Goal: Task Accomplishment & Management: Use online tool/utility

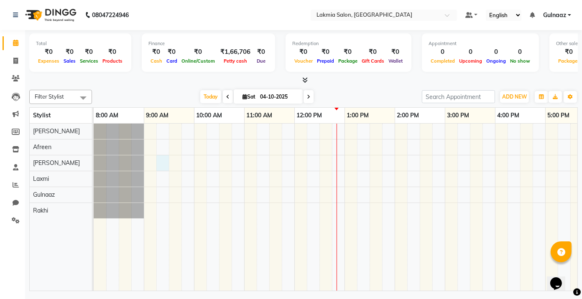
click at [164, 162] on div at bounding box center [420, 207] width 652 height 167
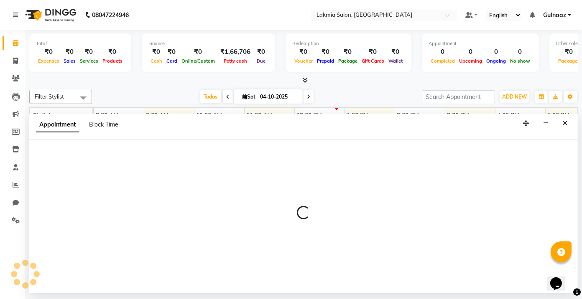
select select "79312"
select select "555"
select select "tentative"
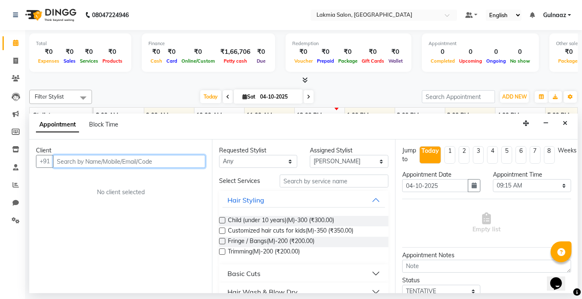
click at [158, 162] on input "text" at bounding box center [129, 161] width 152 height 13
type input "p"
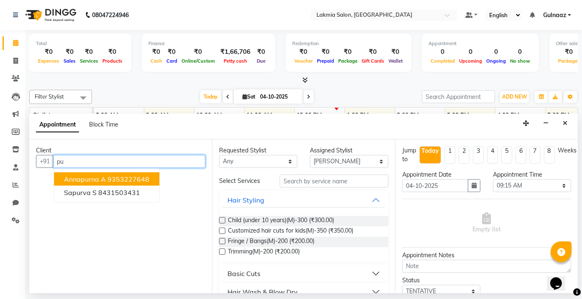
type input "p"
click at [114, 178] on span "776047" at bounding box center [106, 179] width 25 height 8
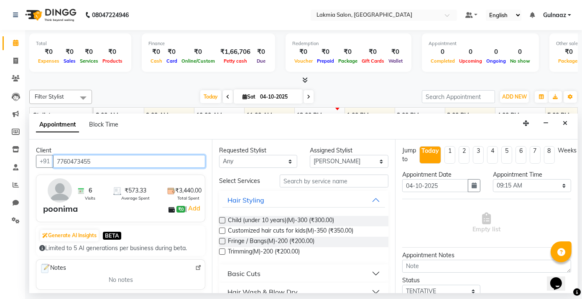
type input "7760473455"
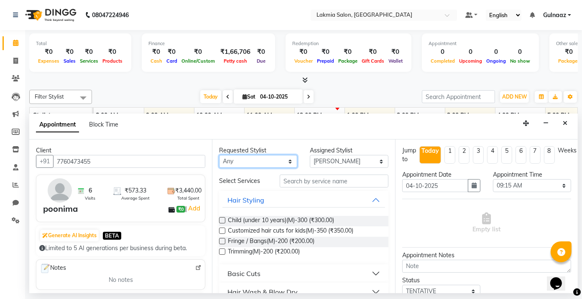
click at [285, 162] on select "Any [PERSON_NAME] [PERSON_NAME] Rakhi [PERSON_NAME]" at bounding box center [258, 161] width 78 height 13
select select "79310"
click at [219, 155] on select "Any [PERSON_NAME] [PERSON_NAME] Rakhi [PERSON_NAME]" at bounding box center [258, 161] width 78 height 13
select select "79310"
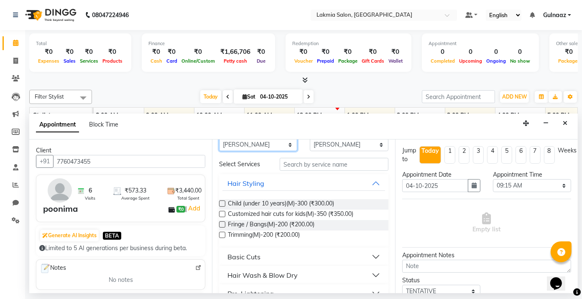
scroll to position [50, 0]
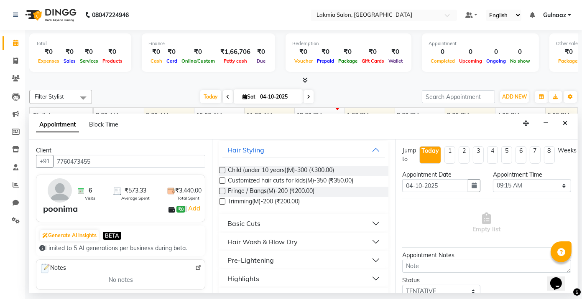
click at [367, 224] on button "Basic Cuts" at bounding box center [303, 223] width 162 height 15
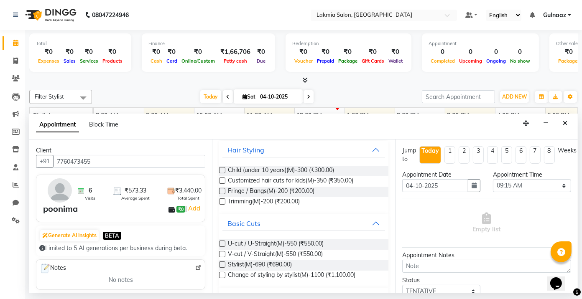
click at [222, 242] on label at bounding box center [222, 244] width 6 height 6
click at [222, 242] on input "checkbox" at bounding box center [221, 244] width 5 height 5
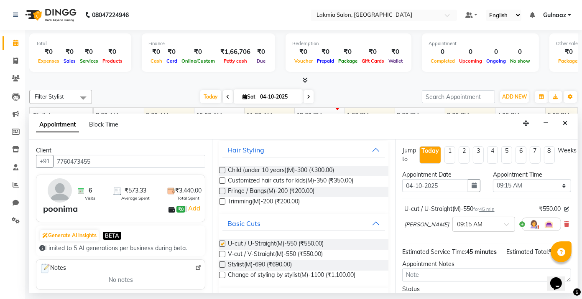
checkbox input "false"
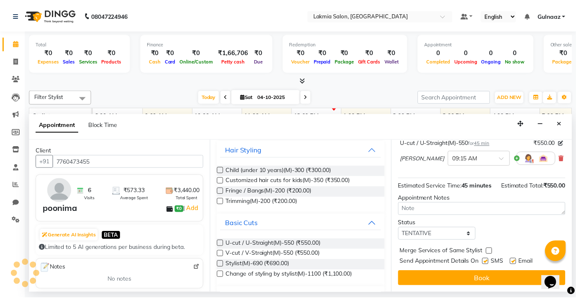
scroll to position [74, 0]
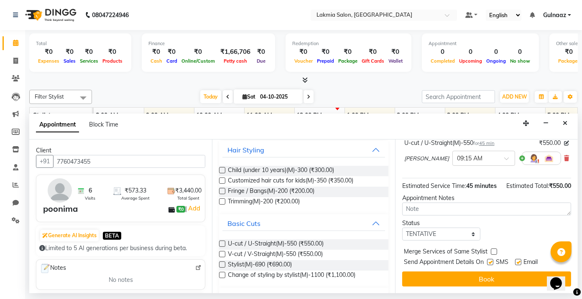
drag, startPoint x: 574, startPoint y: 232, endPoint x: 10, endPoint y: 20, distance: 602.8
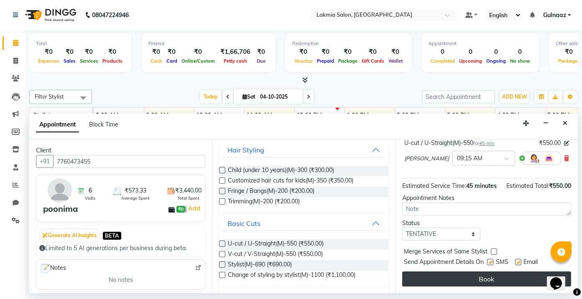
click at [508, 282] on button "Book" at bounding box center [486, 279] width 169 height 15
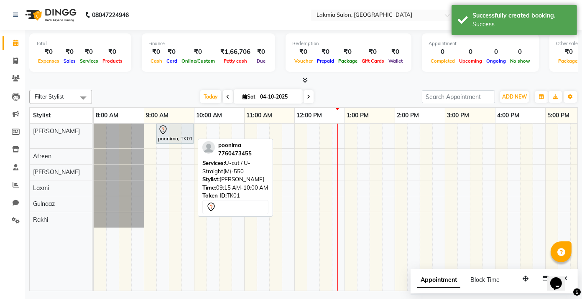
click at [178, 137] on div "poonima, TK01, 09:15 AM-10:00 AM, U-cut / U-Straight(M)-550" at bounding box center [175, 134] width 36 height 18
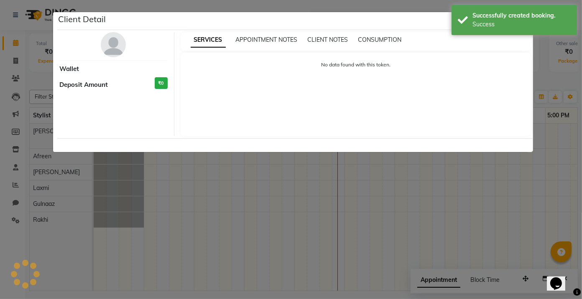
select select "7"
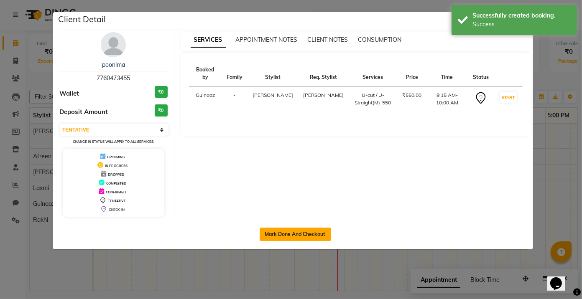
click at [288, 233] on button "Mark Done And Checkout" at bounding box center [295, 234] width 71 height 13
select select "service"
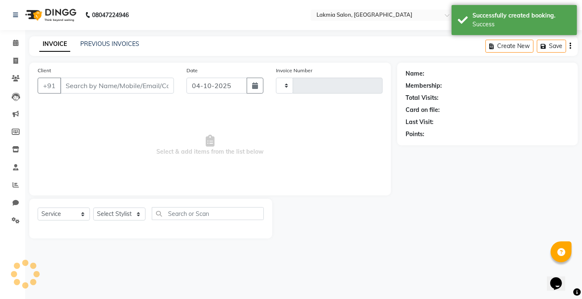
type input "0304"
select select "3"
select select "8235"
type input "7760473455"
select select "79310"
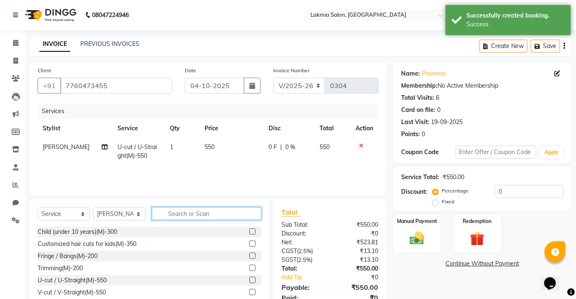
click at [214, 215] on input "text" at bounding box center [207, 213] width 110 height 13
type input "h"
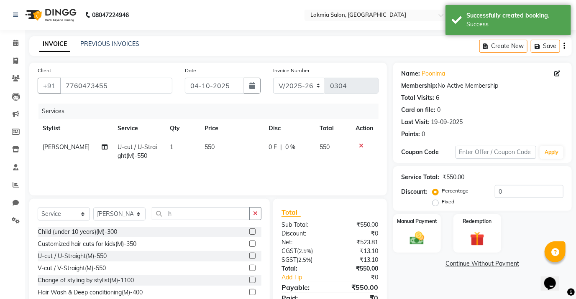
click at [249, 253] on label at bounding box center [252, 256] width 6 height 6
click at [249, 254] on input "checkbox" at bounding box center [251, 256] width 5 height 5
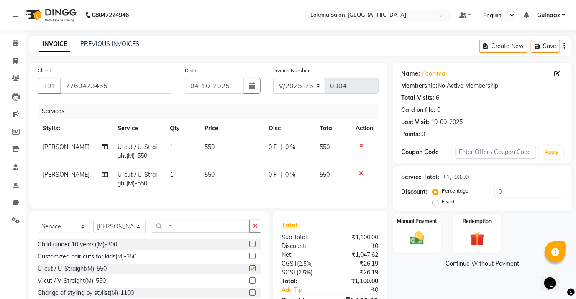
checkbox input "false"
click at [138, 232] on select "Select Stylist [PERSON_NAME] [PERSON_NAME] Rakhi [PERSON_NAME]" at bounding box center [119, 226] width 52 height 13
select select "86131"
click at [93, 227] on select "Select Stylist [PERSON_NAME] [PERSON_NAME] Rakhi [PERSON_NAME]" at bounding box center [119, 226] width 52 height 13
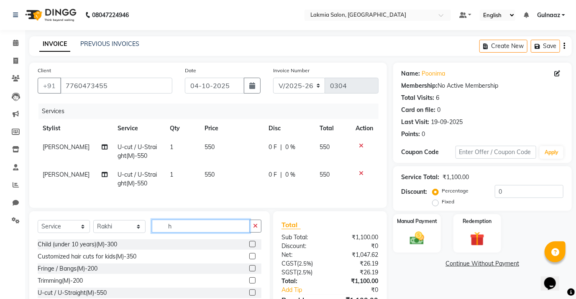
click at [186, 233] on input "h" at bounding box center [201, 226] width 98 height 13
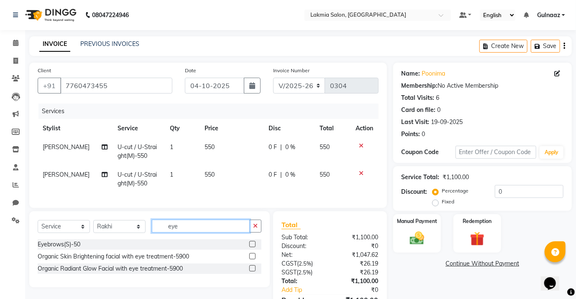
type input "eye"
click at [251, 247] on label at bounding box center [252, 244] width 6 height 6
click at [251, 247] on input "checkbox" at bounding box center [251, 244] width 5 height 5
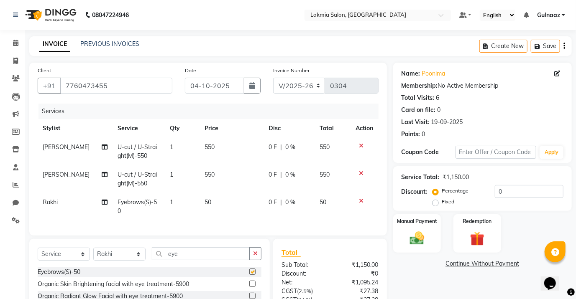
checkbox input "false"
click at [183, 249] on input "eye" at bounding box center [201, 253] width 98 height 13
type input "e"
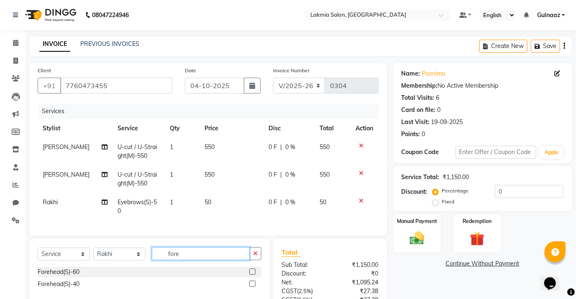
type input "fore"
click at [252, 283] on label at bounding box center [252, 284] width 6 height 6
click at [252, 283] on input "checkbox" at bounding box center [251, 284] width 5 height 5
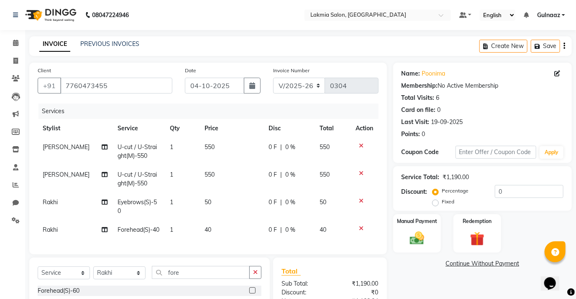
checkbox input "false"
click at [188, 267] on input "fore" at bounding box center [201, 272] width 98 height 13
type input "f"
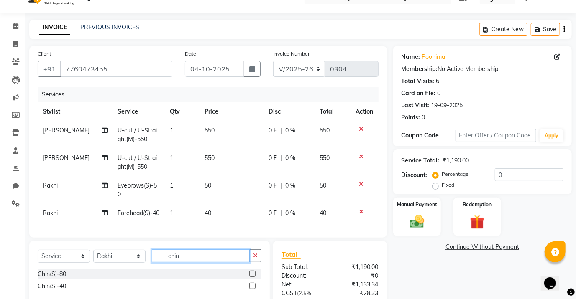
scroll to position [61, 0]
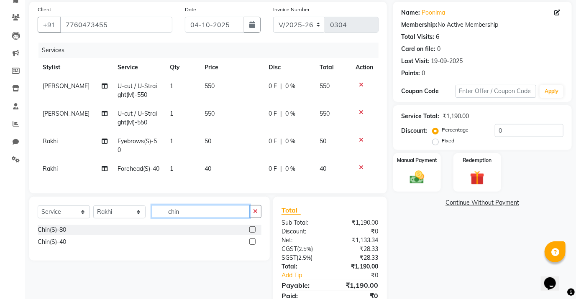
type input "chin"
click at [250, 239] on label at bounding box center [252, 242] width 6 height 6
click at [250, 239] on input "checkbox" at bounding box center [251, 241] width 5 height 5
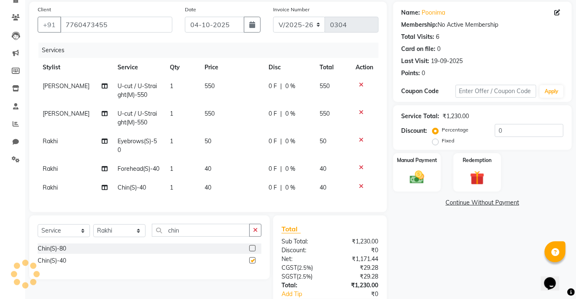
checkbox input "false"
click at [181, 228] on input "chin" at bounding box center [201, 230] width 98 height 13
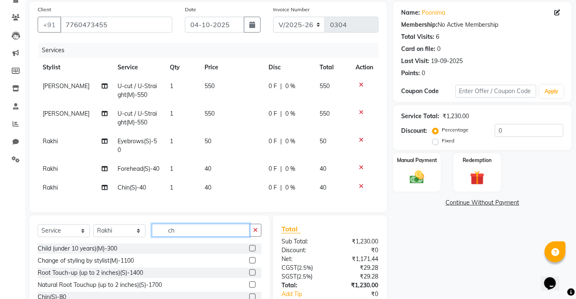
type input "c"
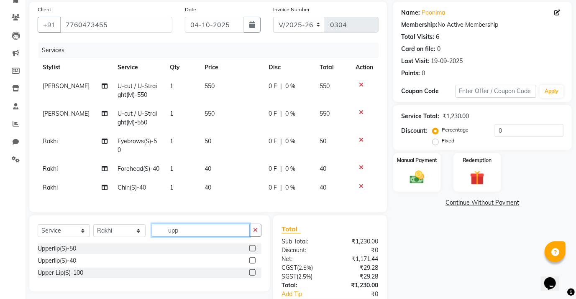
type input "upp"
click at [250, 257] on label at bounding box center [252, 260] width 6 height 6
click at [250, 258] on input "checkbox" at bounding box center [251, 260] width 5 height 5
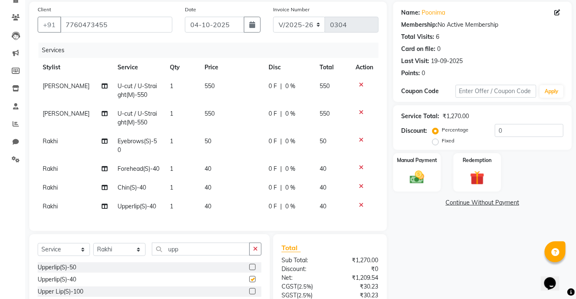
checkbox input "false"
click at [427, 176] on img at bounding box center [417, 177] width 24 height 17
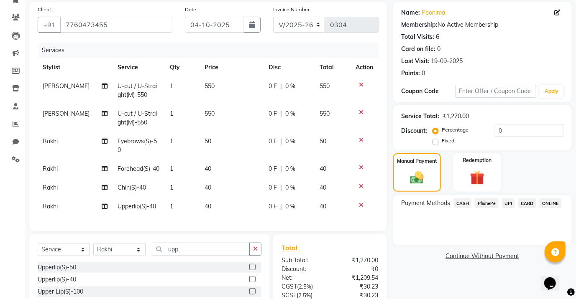
click at [461, 203] on span "CASH" at bounding box center [462, 204] width 18 height 10
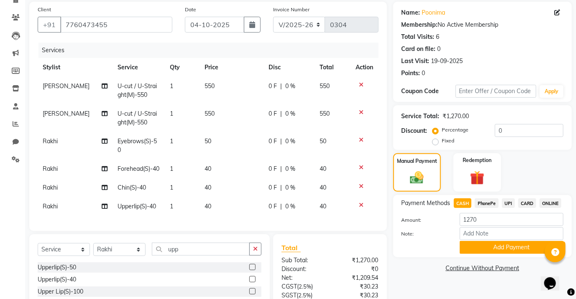
click at [476, 242] on button "Add Payment" at bounding box center [511, 247] width 104 height 13
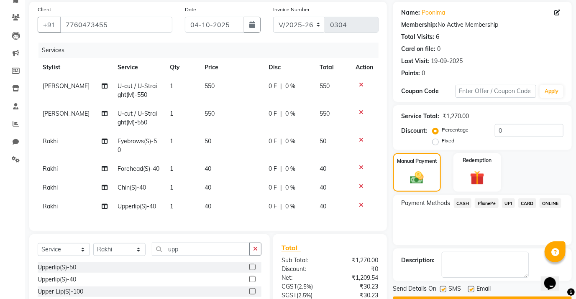
click at [469, 289] on label at bounding box center [471, 289] width 6 height 6
click at [469, 289] on input "checkbox" at bounding box center [470, 289] width 5 height 5
checkbox input "false"
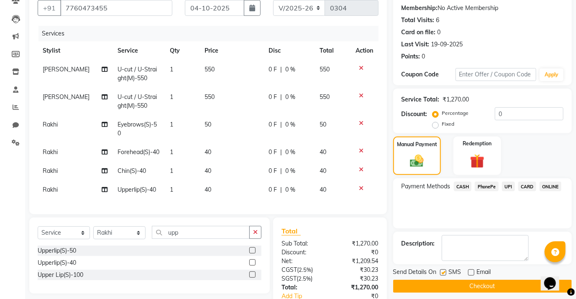
scroll to position [111, 0]
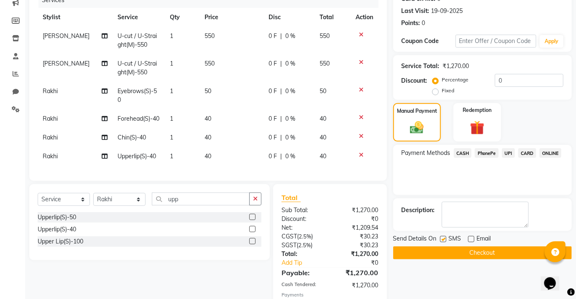
click at [479, 251] on button "Checkout" at bounding box center [482, 253] width 178 height 13
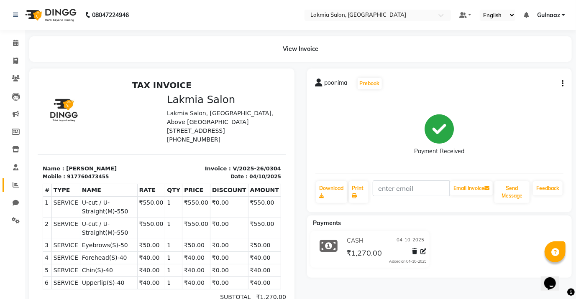
click at [11, 190] on link "Reports" at bounding box center [13, 185] width 20 height 14
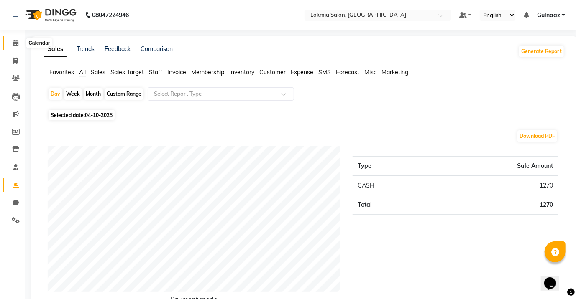
click at [16, 43] on icon at bounding box center [15, 43] width 5 height 6
